Goal: Task Accomplishment & Management: Complete application form

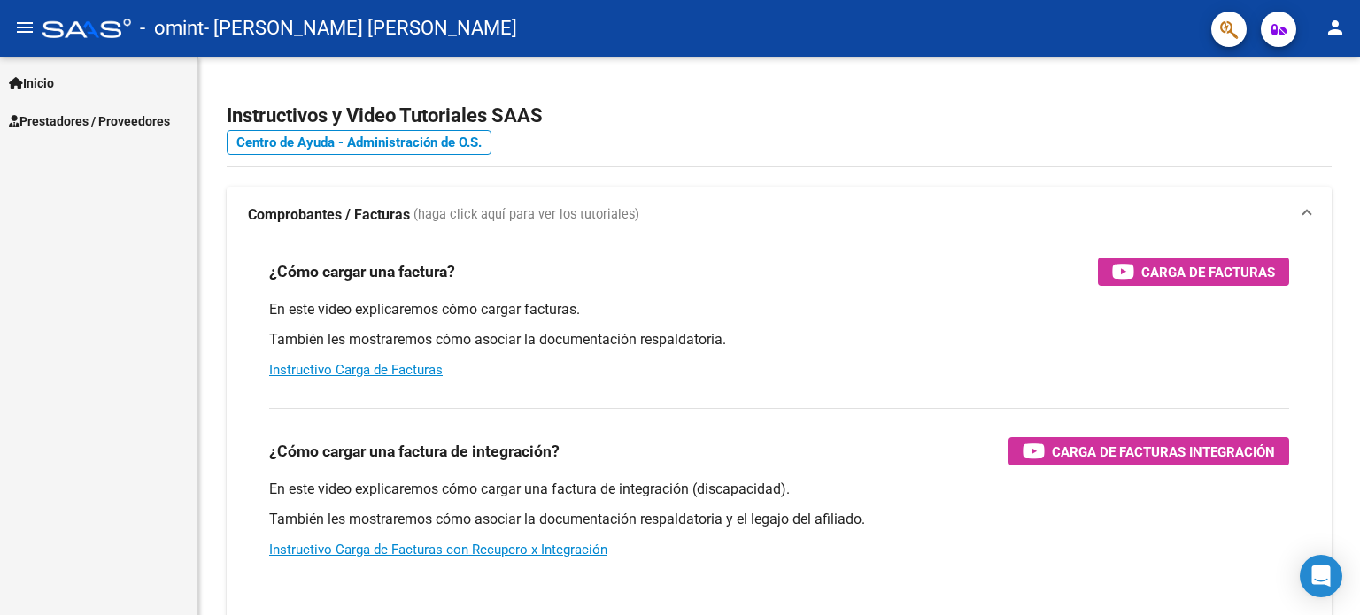
click at [113, 114] on span "Prestadores / Proveedores" at bounding box center [89, 121] width 161 height 19
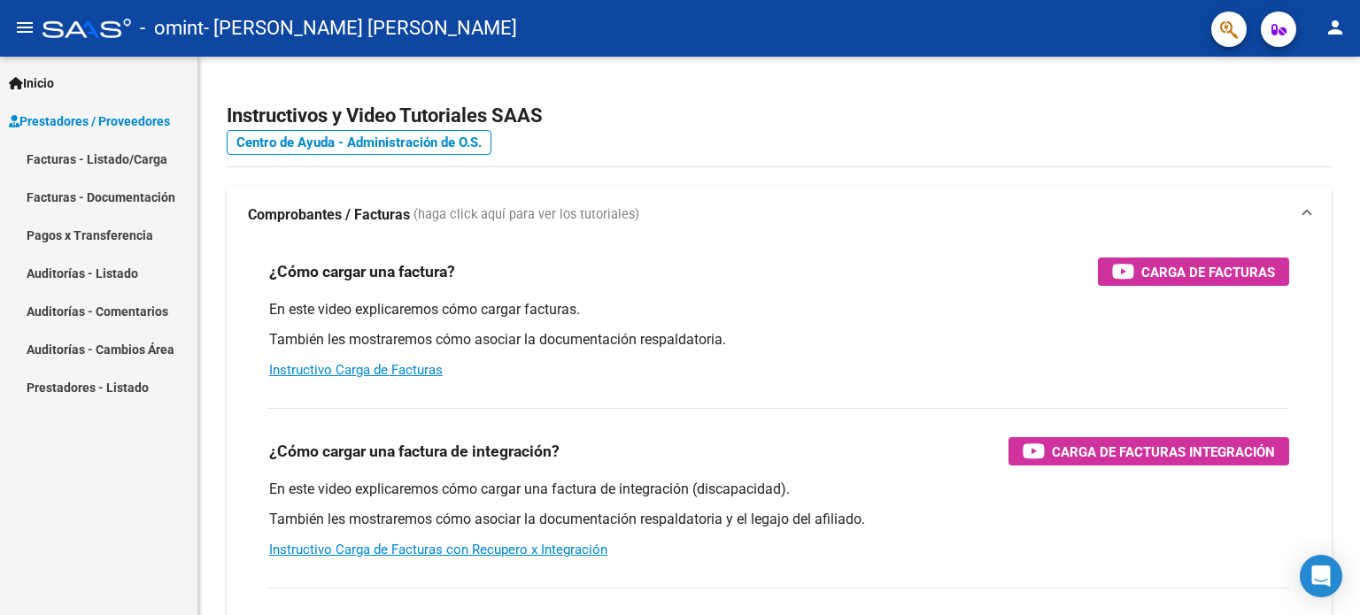
click at [134, 158] on link "Facturas - Listado/Carga" at bounding box center [98, 159] width 197 height 38
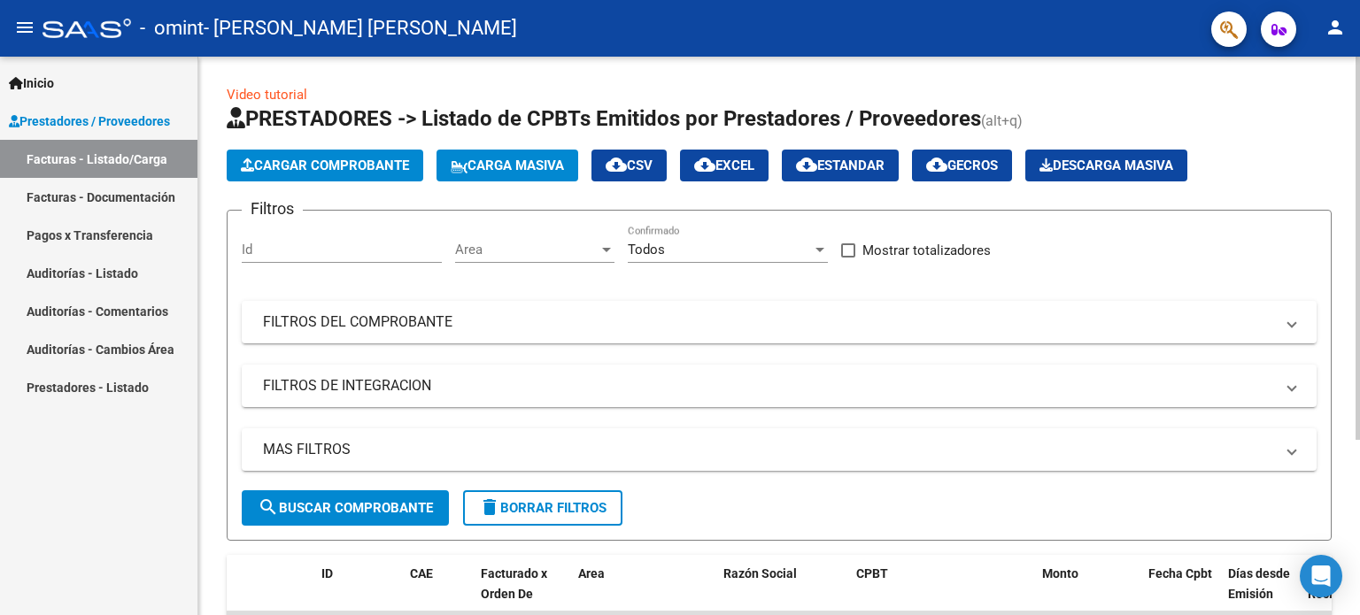
click at [336, 161] on span "Cargar Comprobante" at bounding box center [325, 166] width 168 height 16
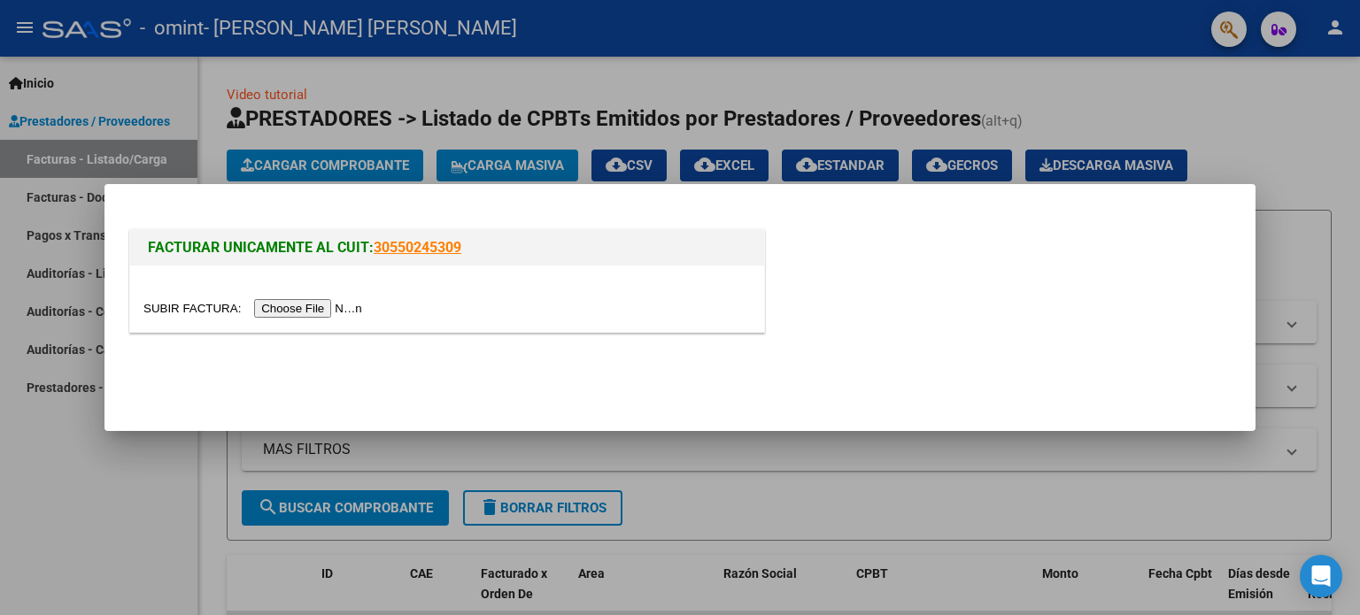
click at [301, 310] on input "file" at bounding box center [255, 308] width 224 height 19
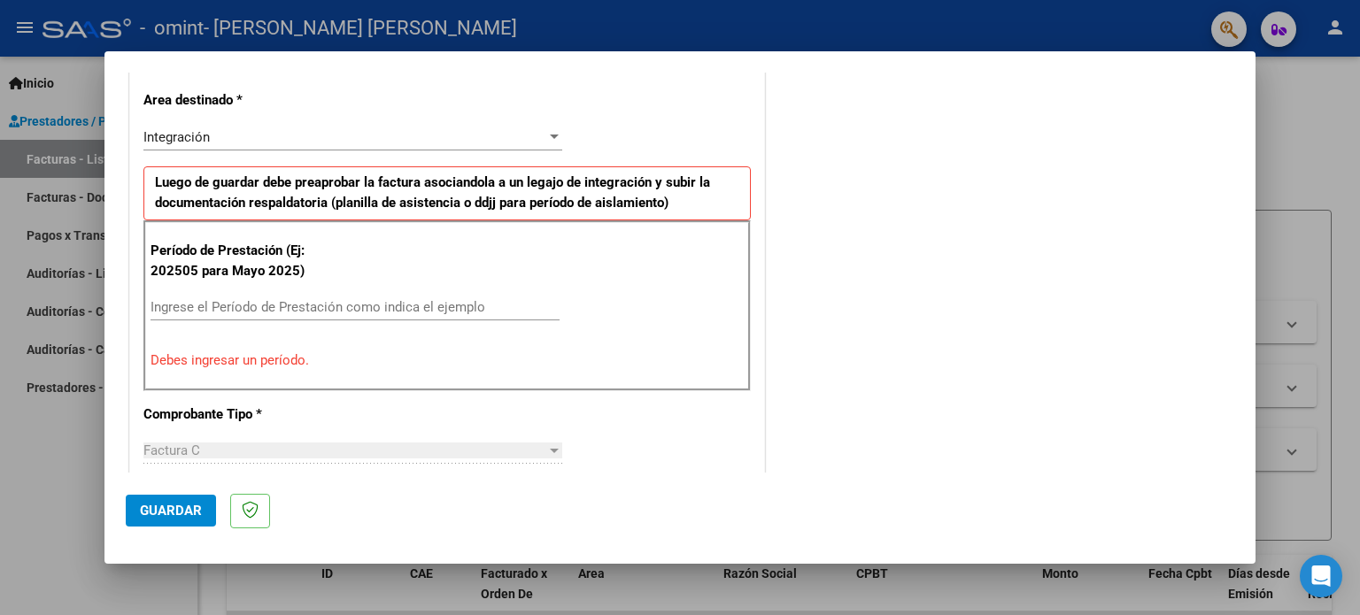
scroll to position [443, 0]
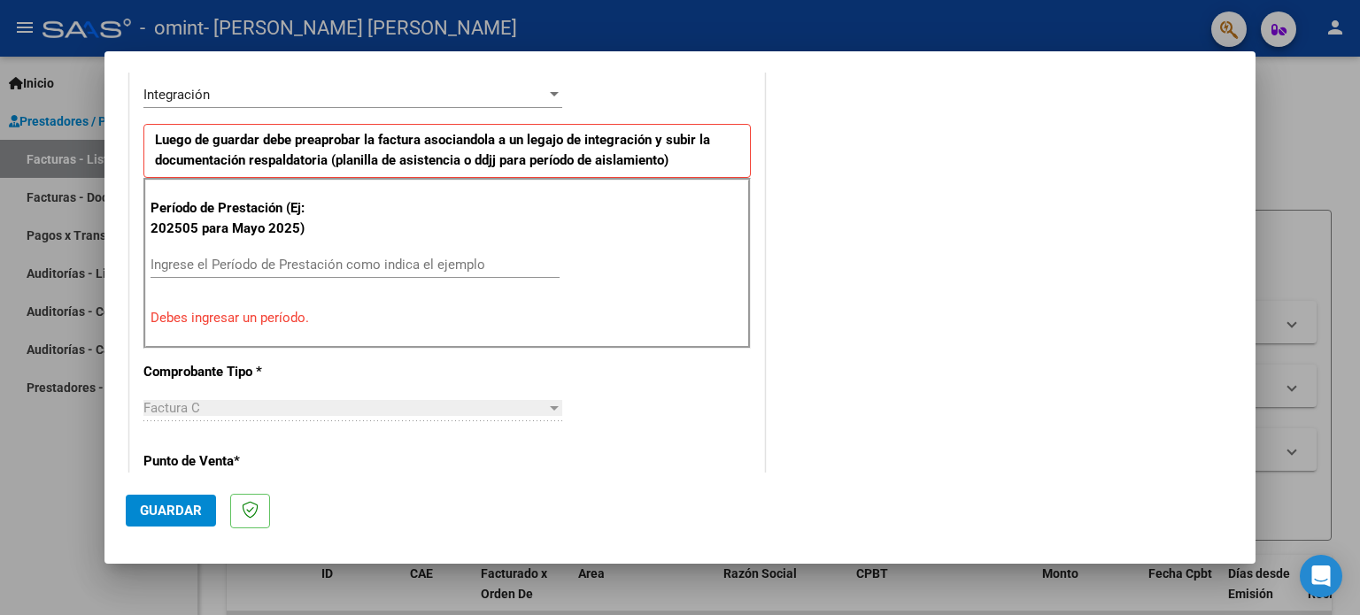
click at [202, 262] on input "Ingrese el Período de Prestación como indica el ejemplo" at bounding box center [354, 265] width 409 height 16
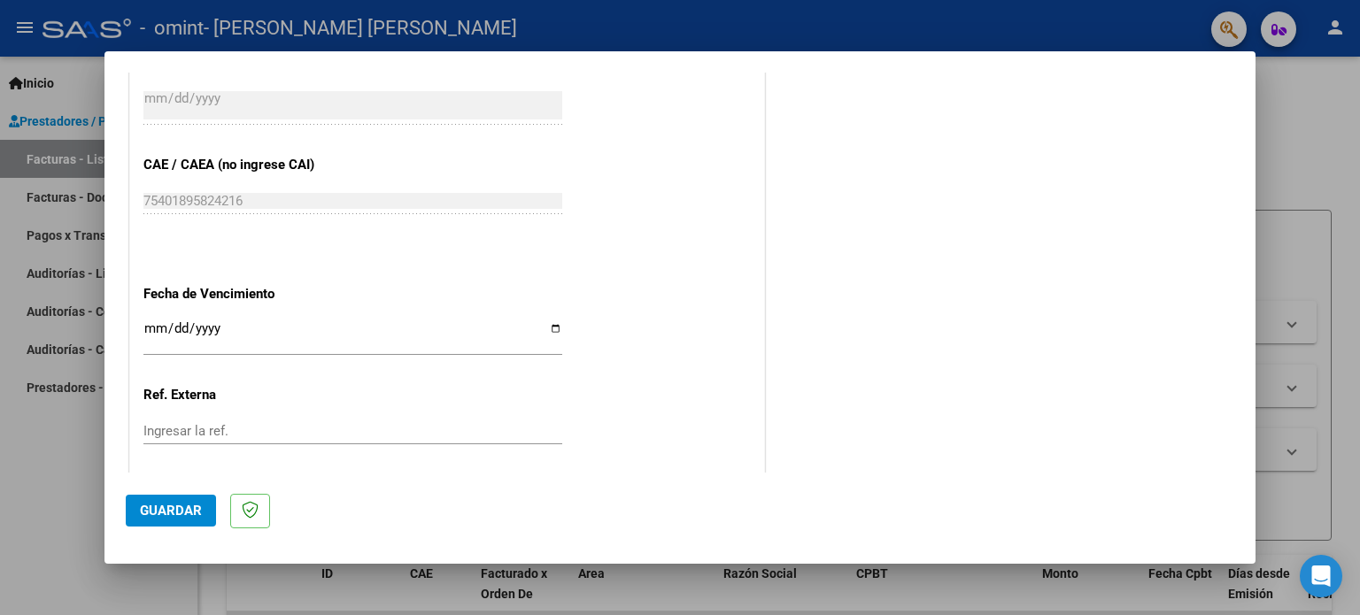
scroll to position [1151, 0]
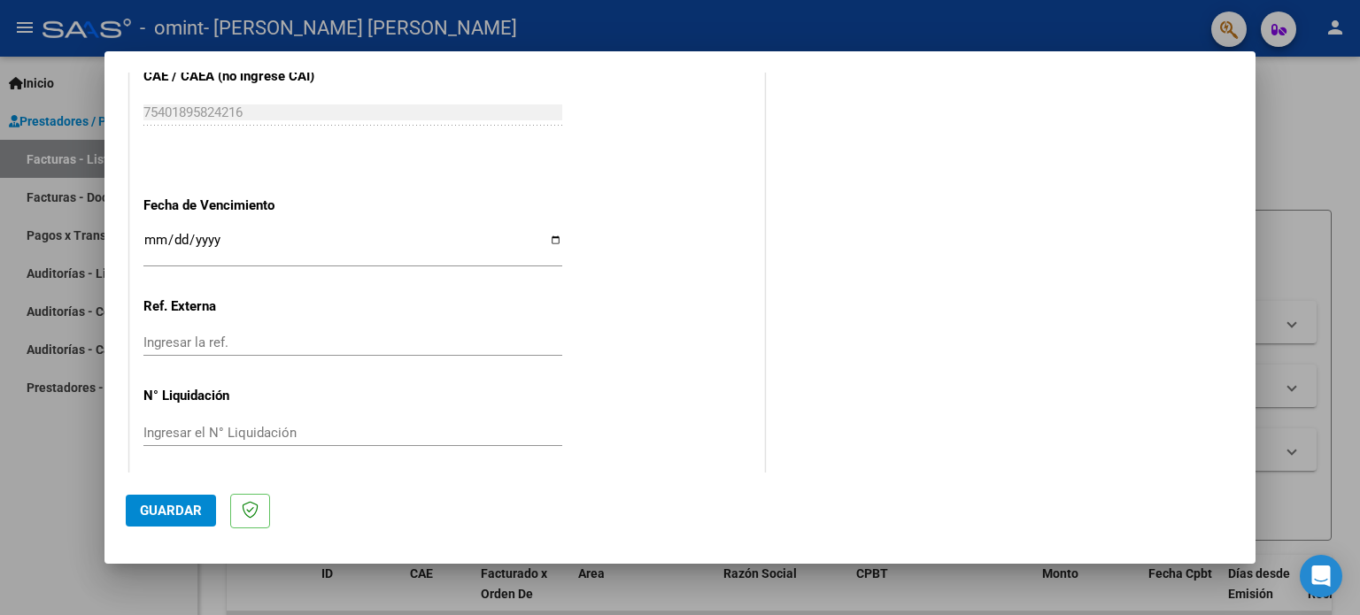
type input "202509"
click at [549, 235] on input "Ingresar la fecha" at bounding box center [352, 247] width 419 height 28
type input "[DATE]"
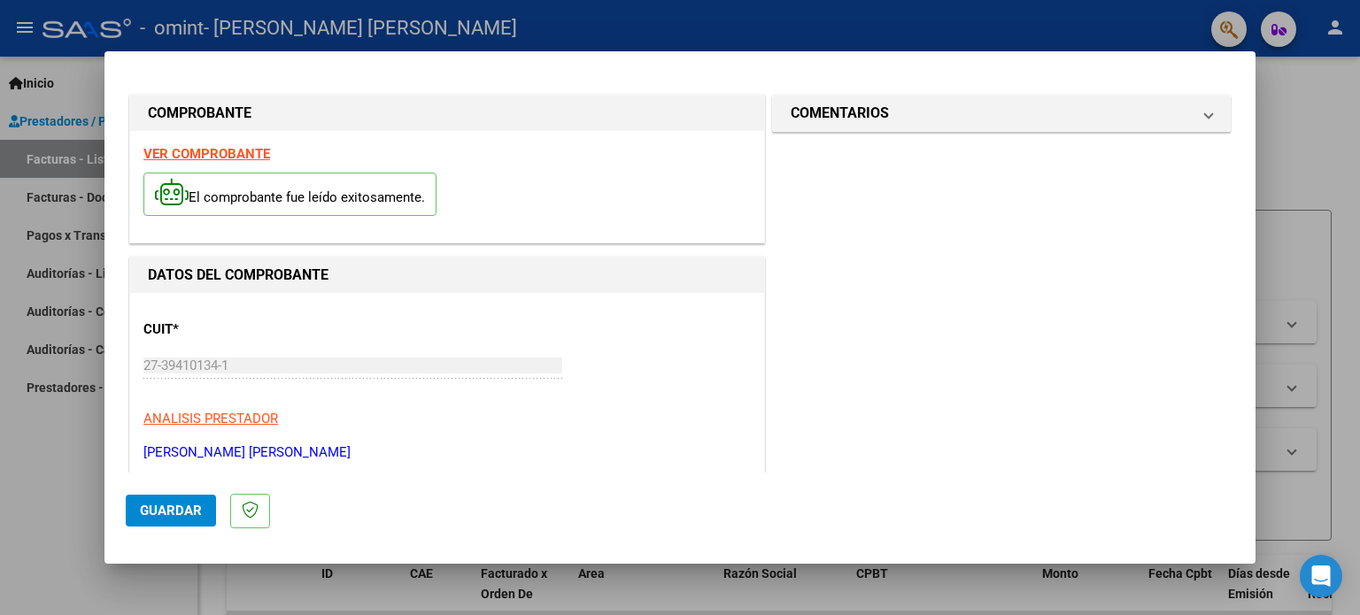
scroll to position [0, 0]
click at [179, 513] on span "Guardar" at bounding box center [171, 511] width 62 height 16
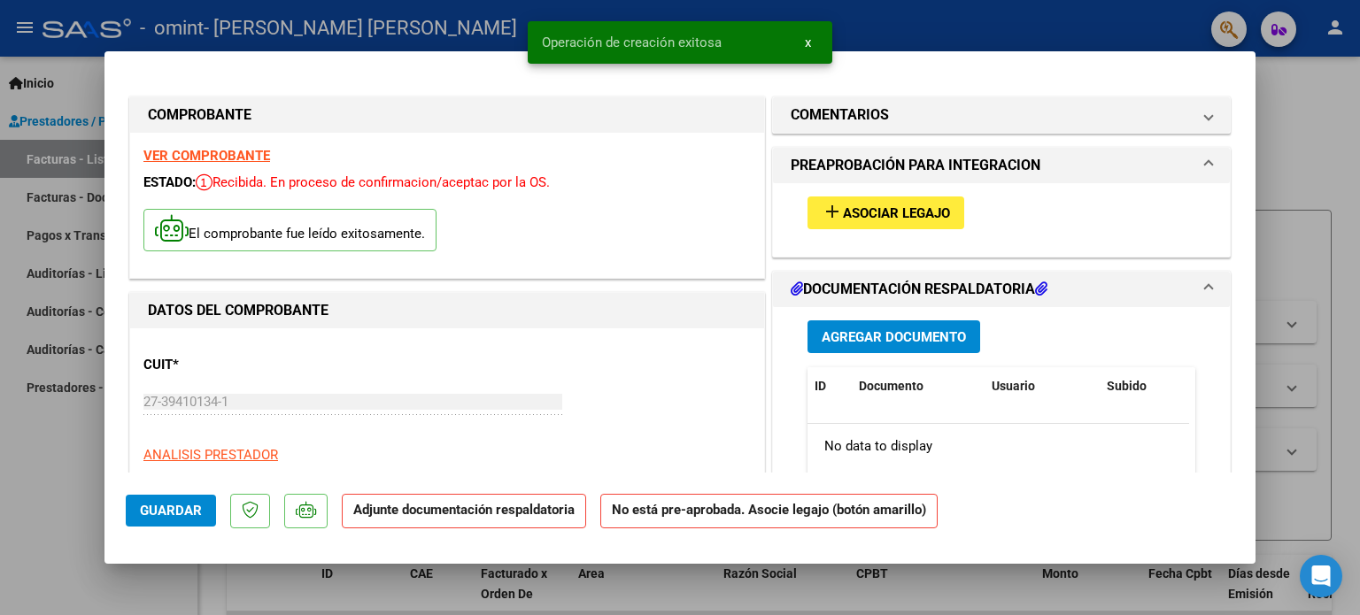
click at [856, 213] on span "Asociar Legajo" at bounding box center [896, 213] width 107 height 16
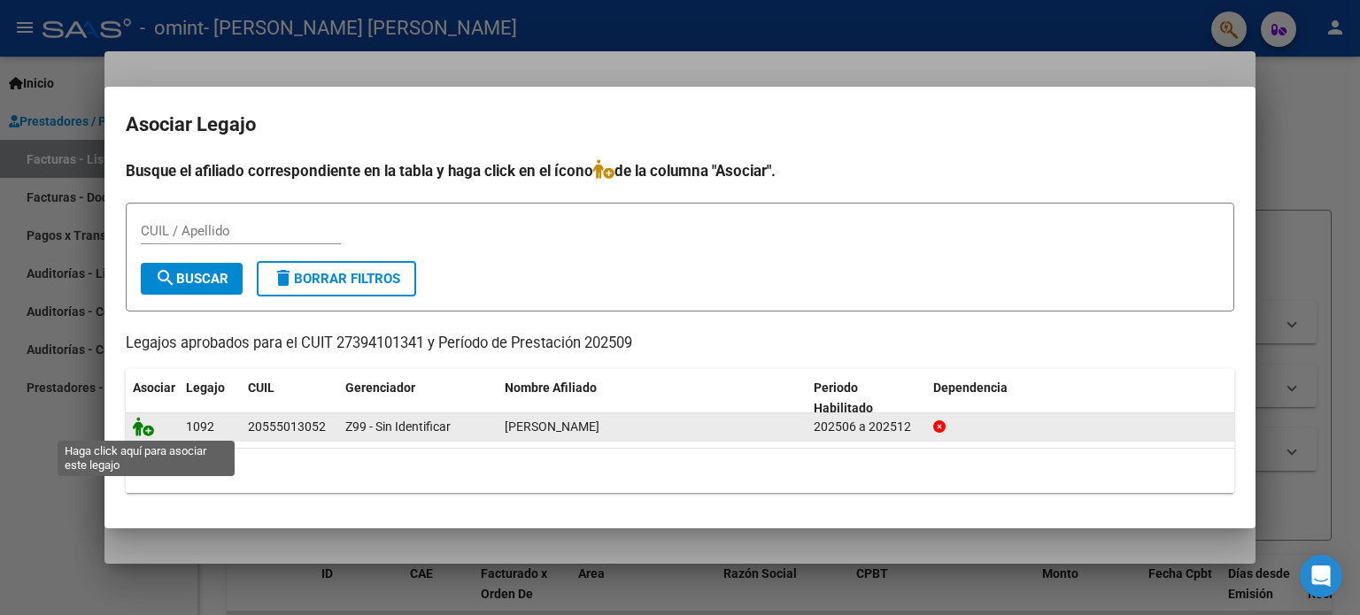
click at [150, 430] on icon at bounding box center [143, 426] width 21 height 19
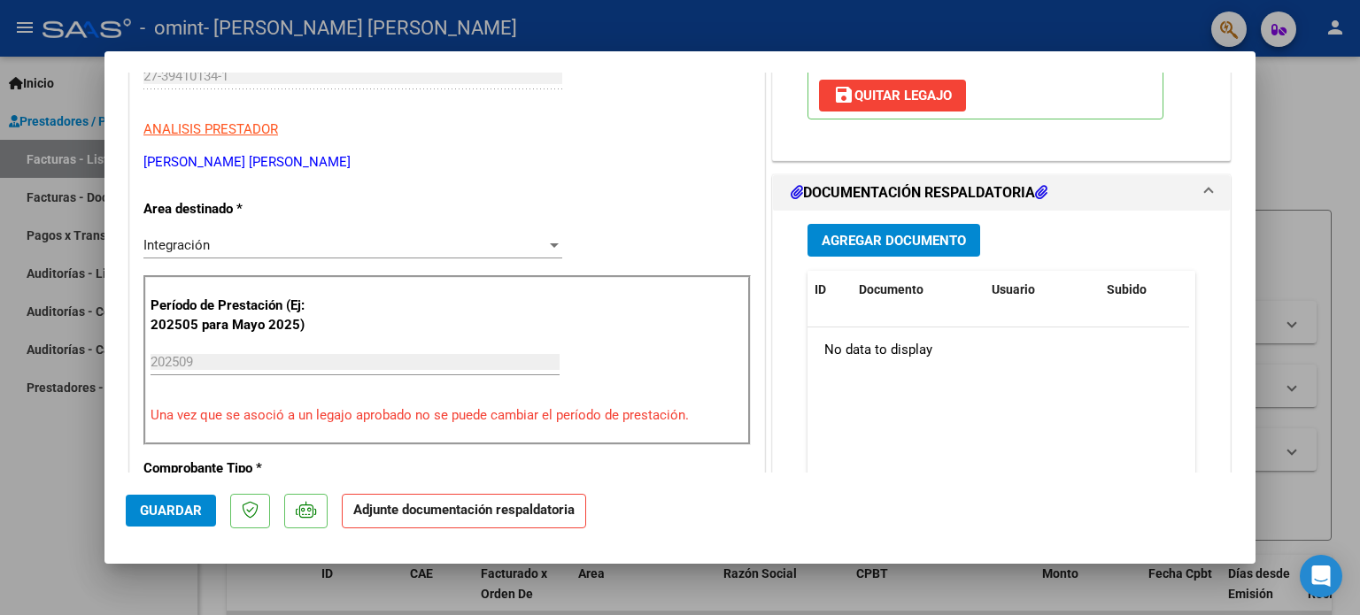
scroll to position [354, 0]
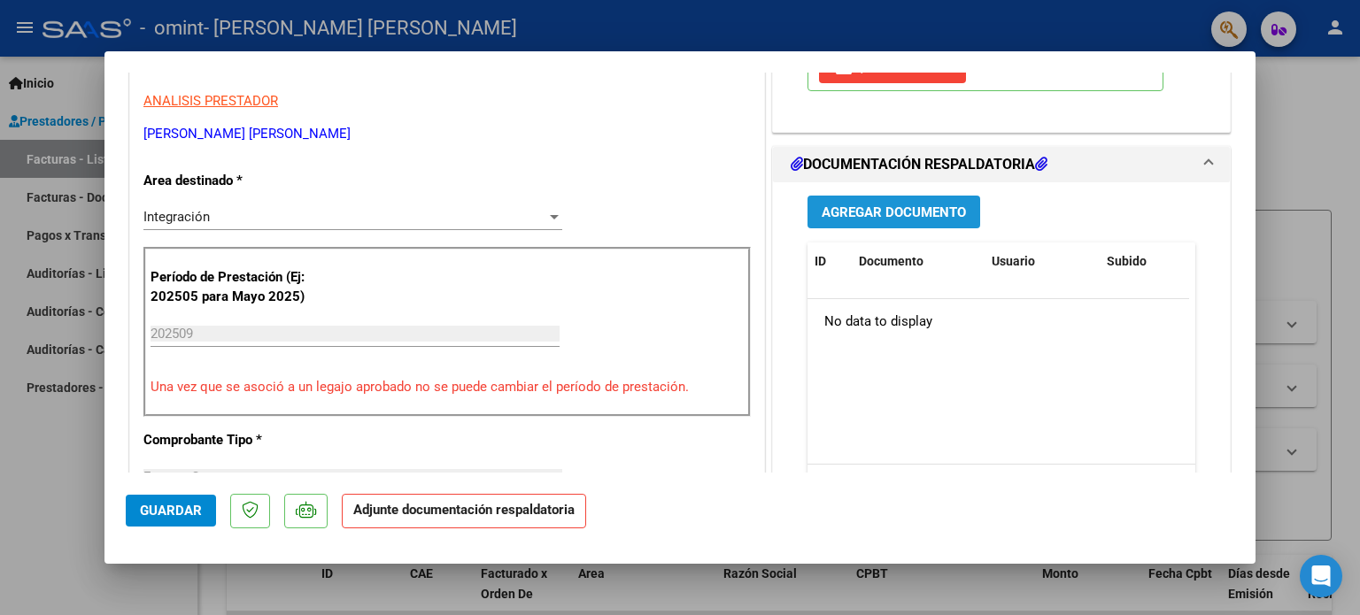
click at [874, 207] on span "Agregar Documento" at bounding box center [894, 212] width 144 height 16
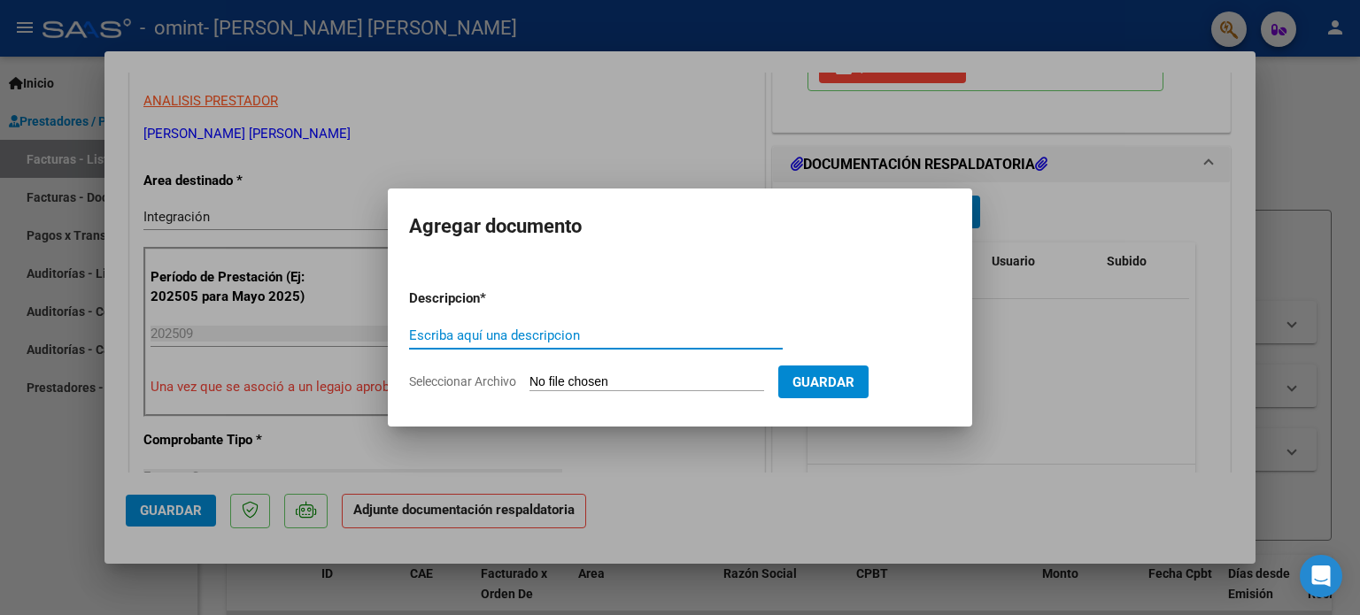
click at [580, 384] on input "Seleccionar Archivo" at bounding box center [646, 382] width 235 height 17
type input "C:\fakepath\Planilla asistencia [DATE]- [PERSON_NAME].pdf"
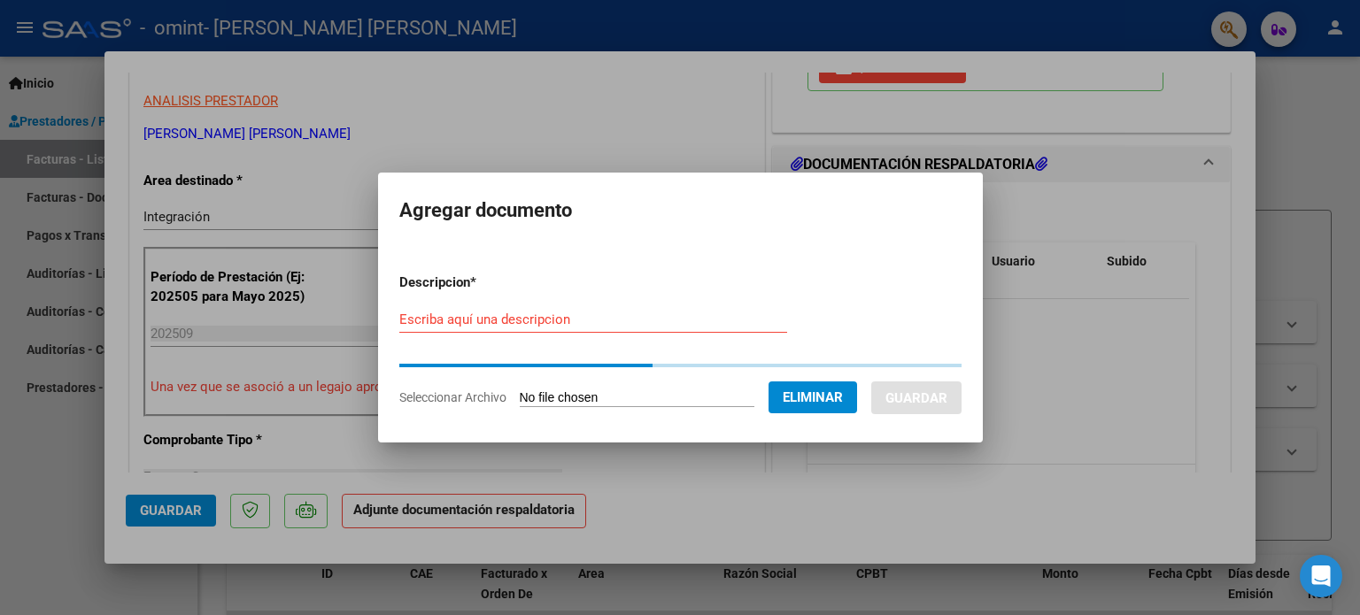
click at [528, 320] on input "Escriba aquí una descripcion" at bounding box center [593, 320] width 388 height 16
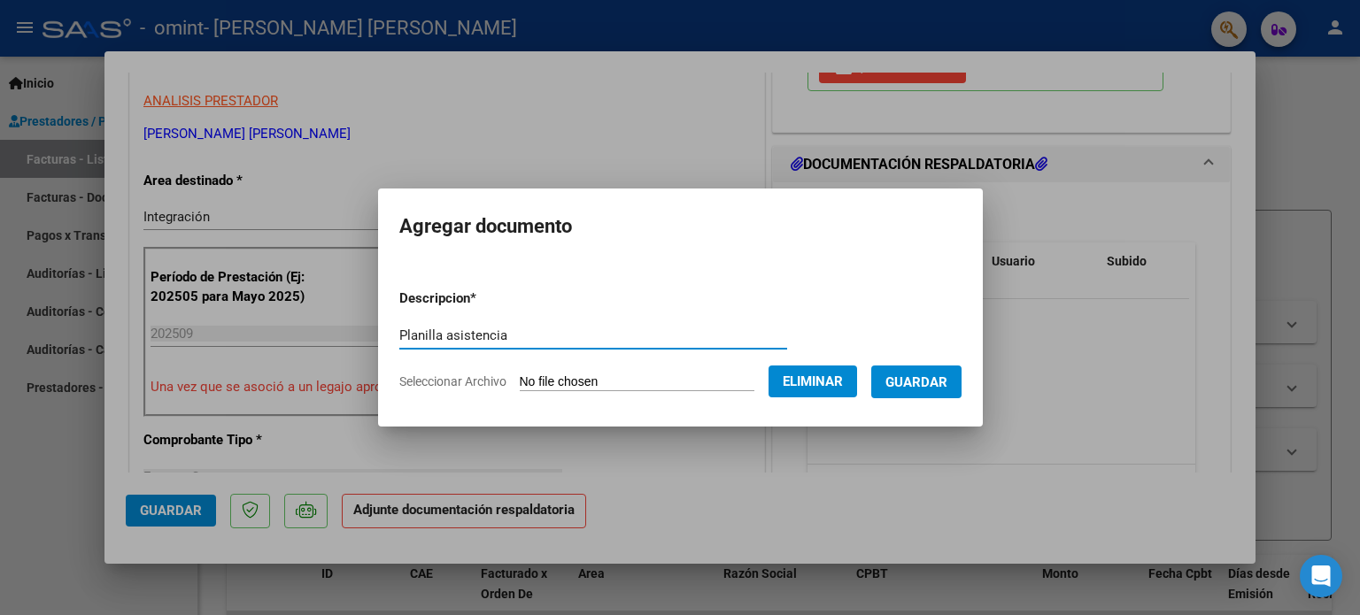
type input "Planilla asistencia"
click at [911, 379] on span "Guardar" at bounding box center [916, 382] width 62 height 16
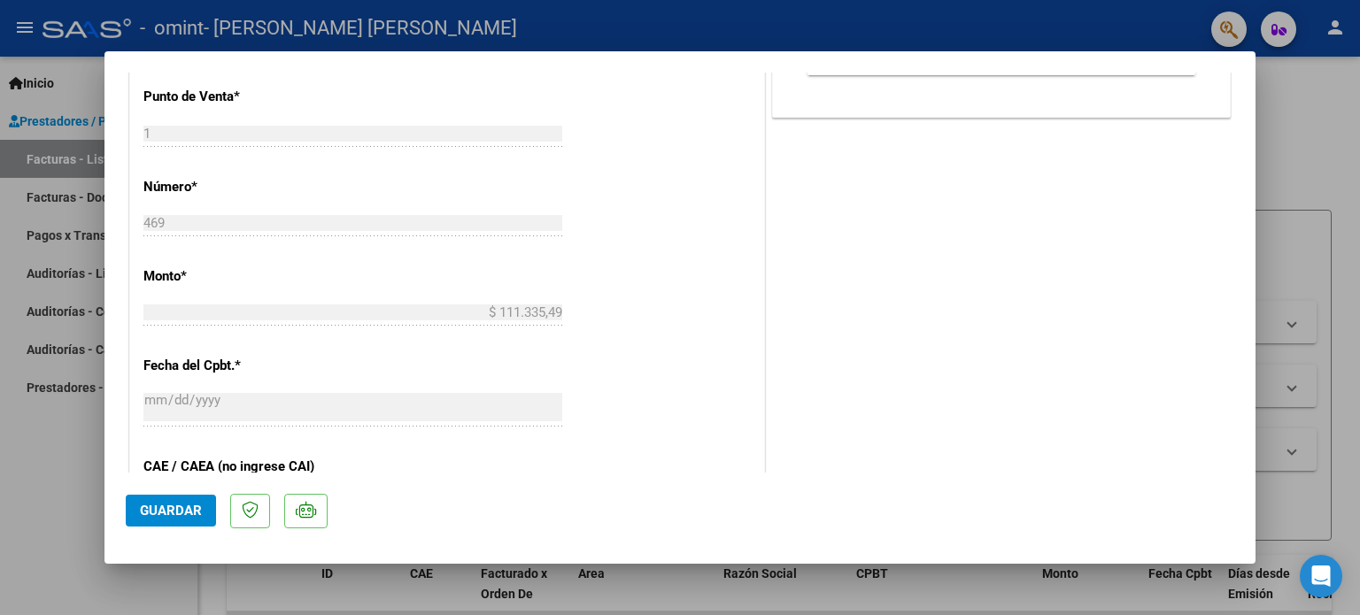
scroll to position [797, 0]
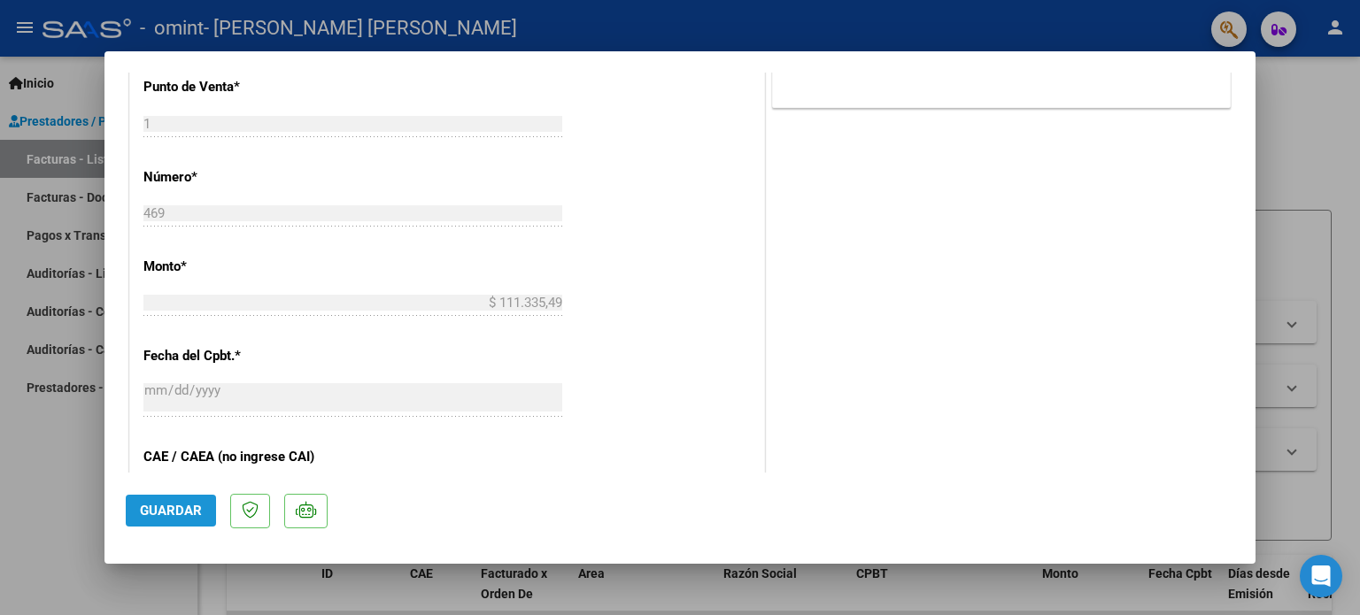
click at [159, 520] on button "Guardar" at bounding box center [171, 511] width 90 height 32
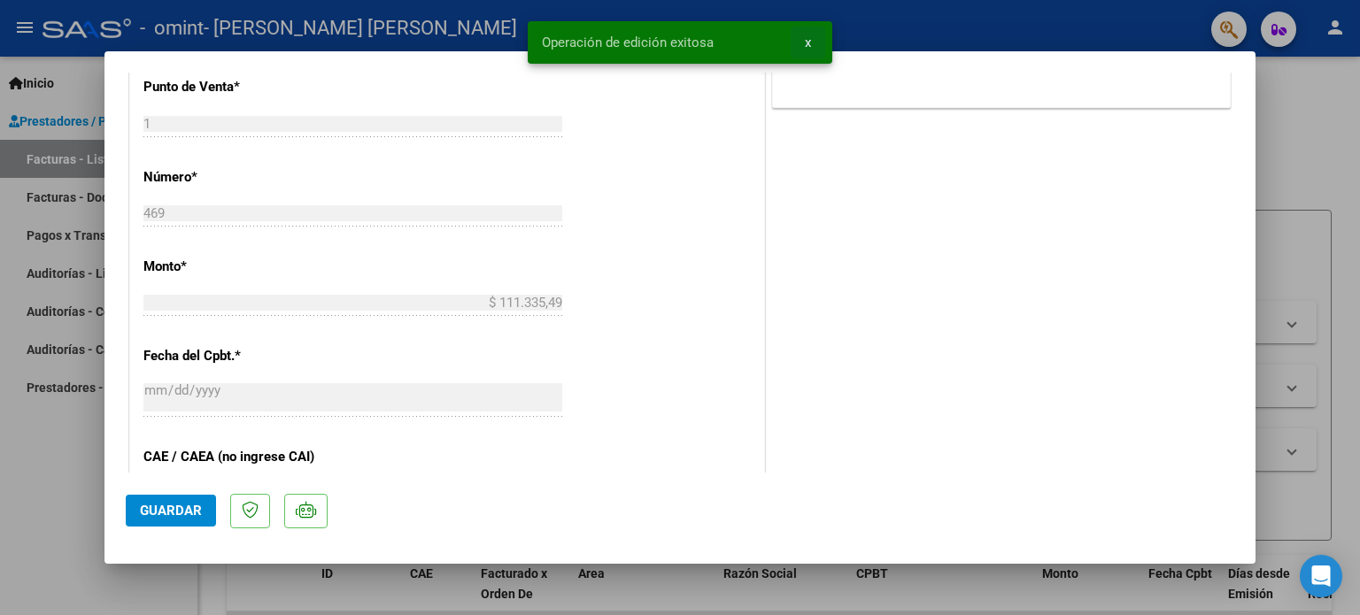
click at [808, 46] on span "x" at bounding box center [808, 43] width 6 height 16
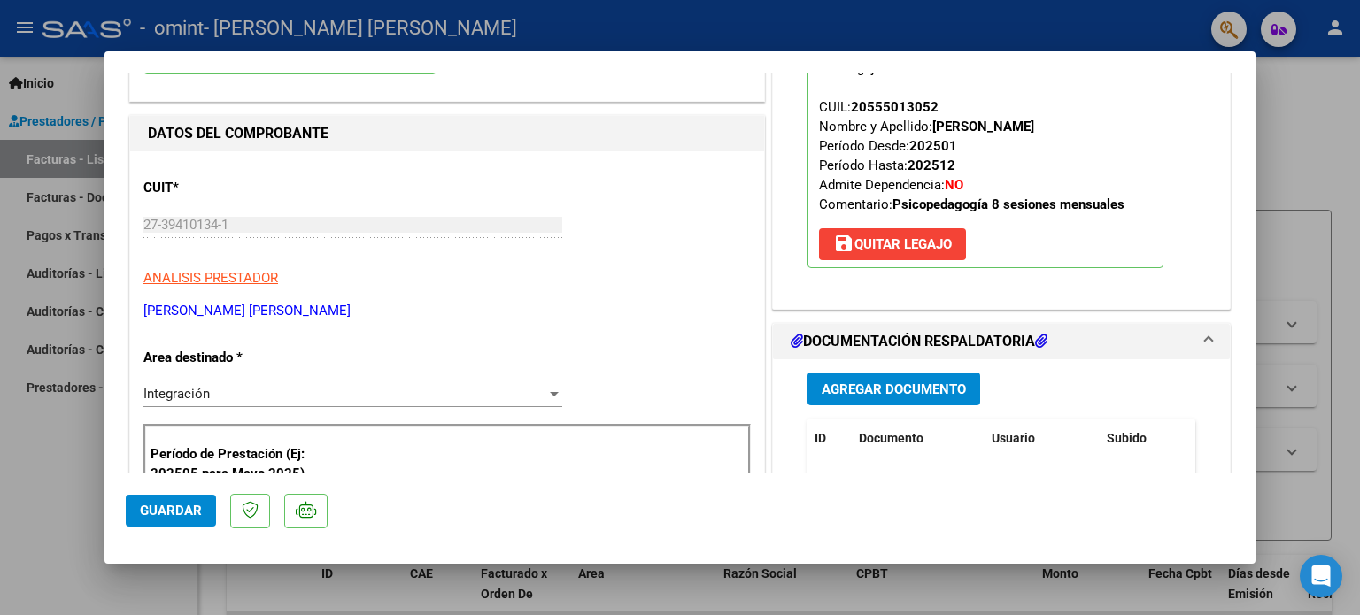
scroll to position [0, 0]
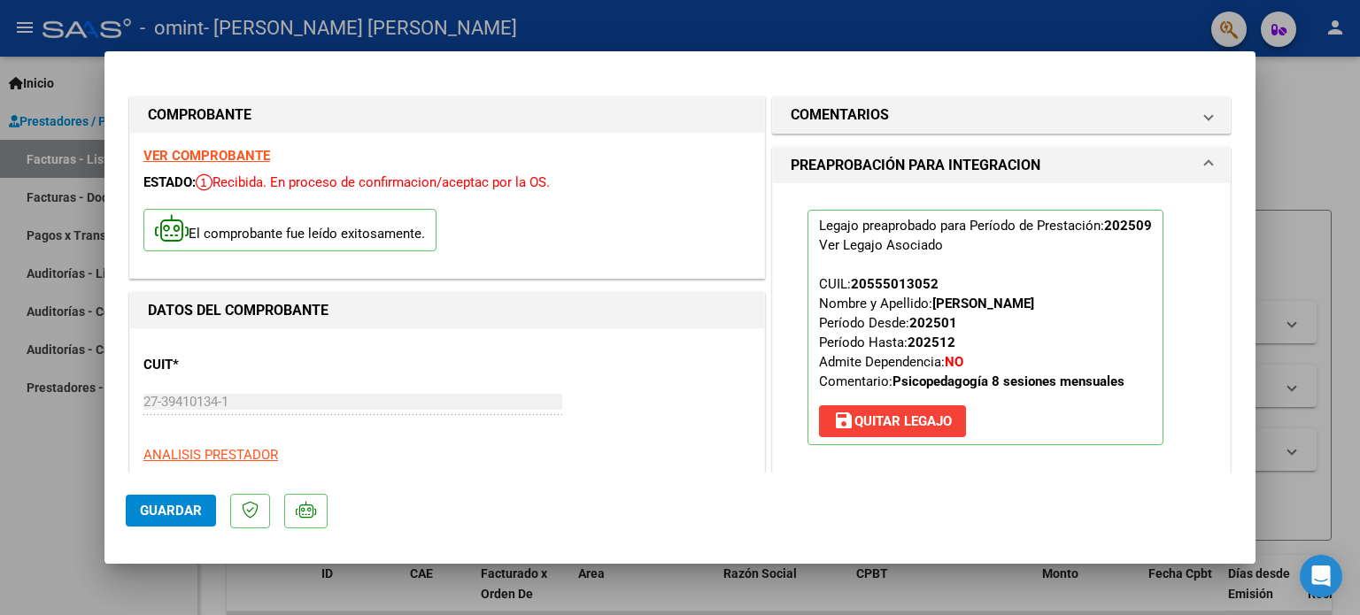
click at [1307, 145] on div at bounding box center [680, 307] width 1360 height 615
type input "$ 0,00"
